Goal: Information Seeking & Learning: Learn about a topic

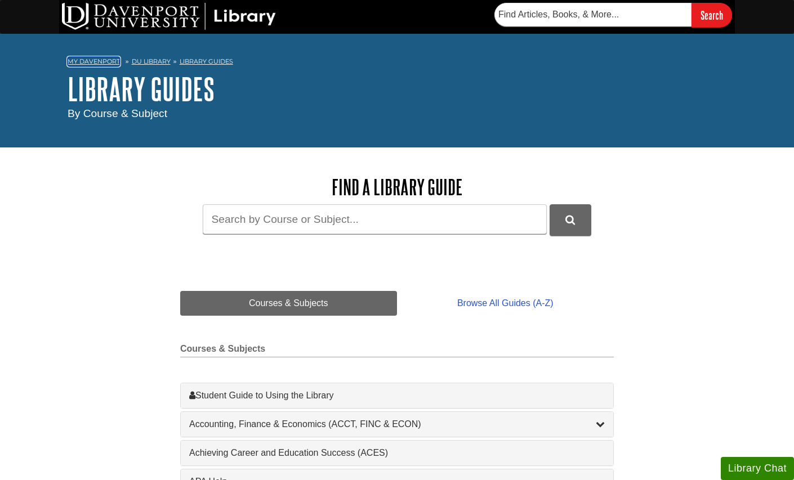
click at [101, 60] on link "My Davenport" at bounding box center [94, 62] width 52 height 10
click at [146, 61] on link "DU Library" at bounding box center [151, 61] width 39 height 8
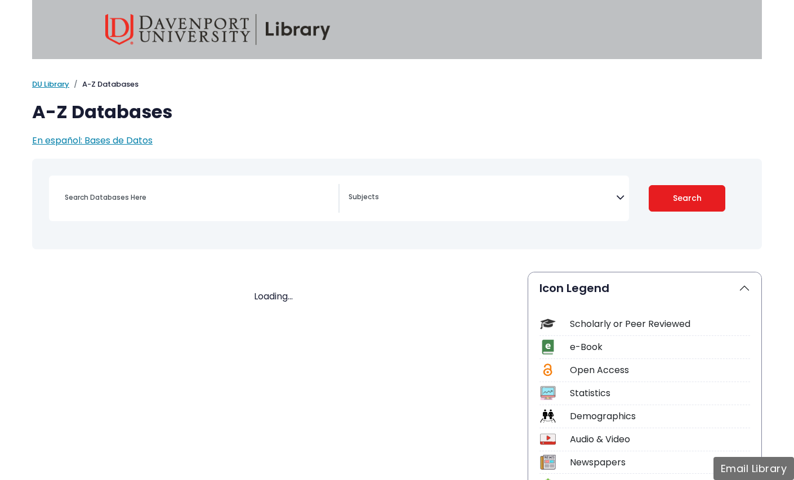
select select "Database Subject Filter"
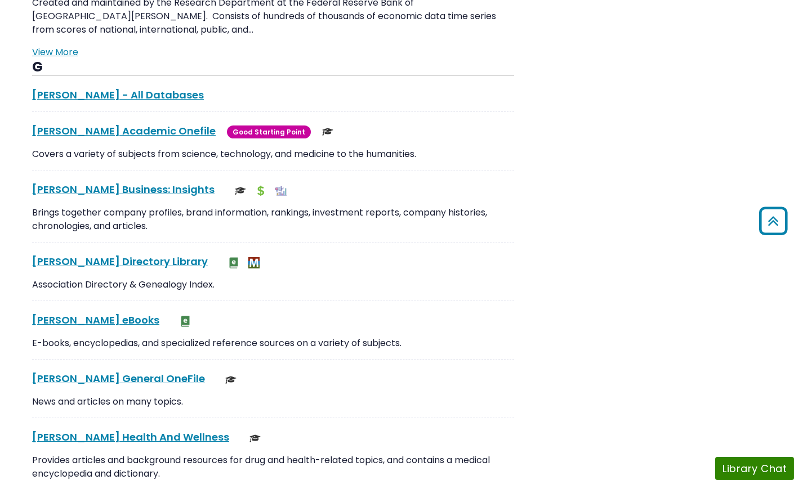
scroll to position [2206, 0]
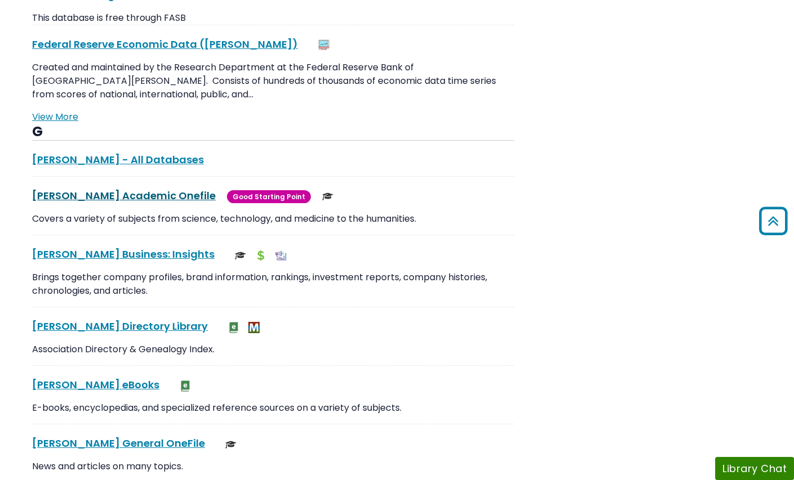
click at [89, 189] on link "[PERSON_NAME] Academic Onefile This link opens in a new window" at bounding box center [123, 196] width 183 height 14
click at [122, 189] on link "[PERSON_NAME] Academic Onefile This link opens in a new window" at bounding box center [123, 196] width 183 height 14
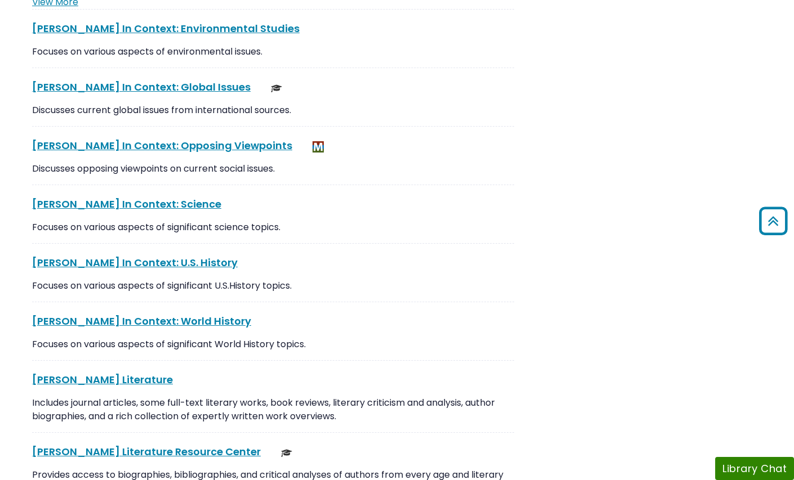
scroll to position [2899, 0]
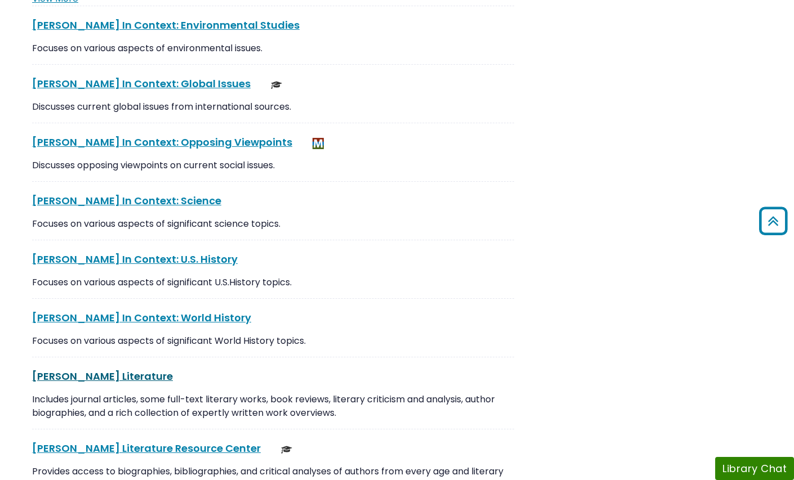
click at [71, 369] on link "[PERSON_NAME] Literature This link opens in a new window" at bounding box center [102, 376] width 141 height 14
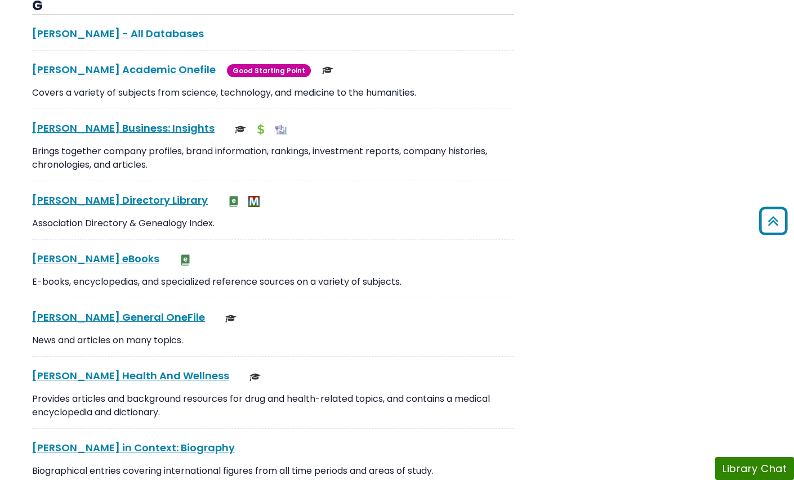
scroll to position [2332, 0]
click at [84, 63] on link "[PERSON_NAME] Academic Onefile This link opens in a new window" at bounding box center [123, 70] width 183 height 14
